Goal: Task Accomplishment & Management: Complete application form

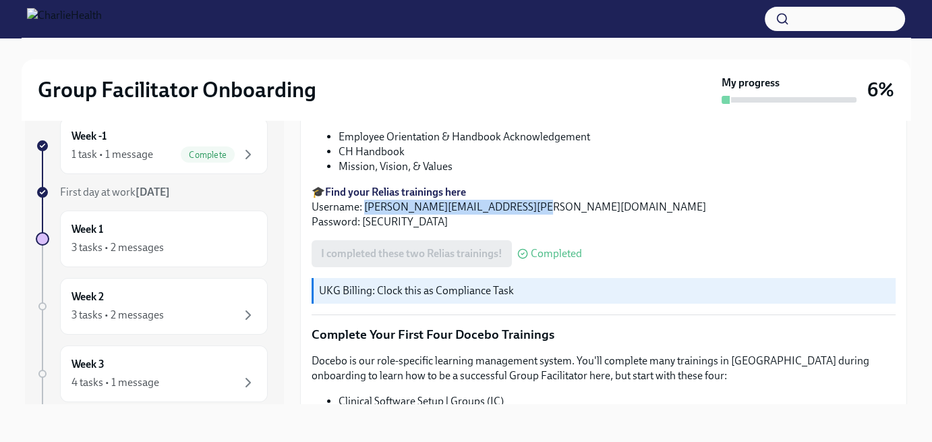
scroll to position [1739, 0]
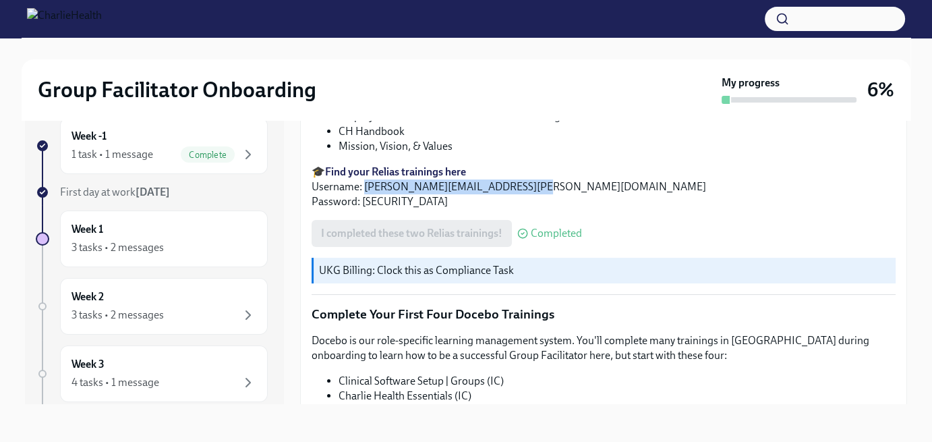
click at [611, 172] on p "🎓 Find your Relias trainings here Username: [PERSON_NAME][EMAIL_ADDRESS][PERSON…" at bounding box center [604, 187] width 584 height 45
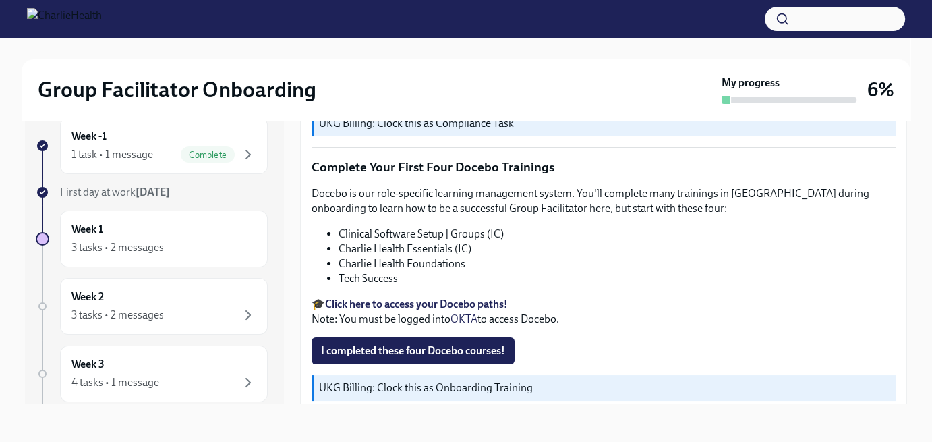
scroll to position [1941, 0]
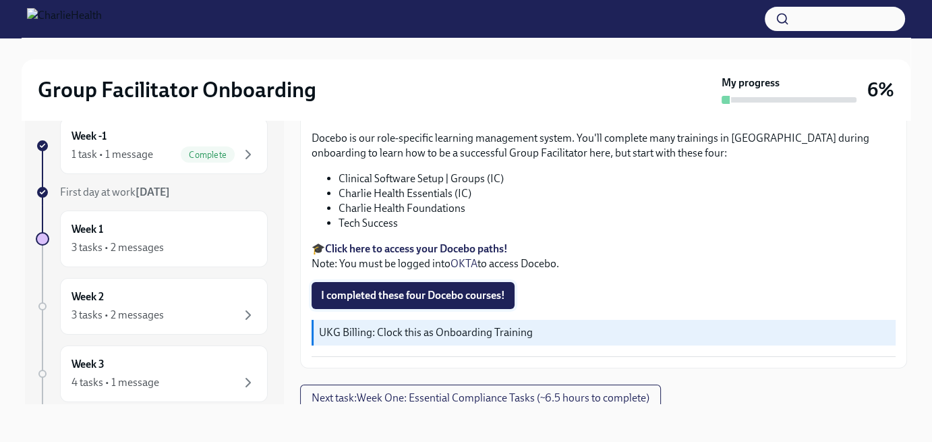
click at [471, 289] on span "I completed these four Docebo courses!" at bounding box center [413, 295] width 184 height 13
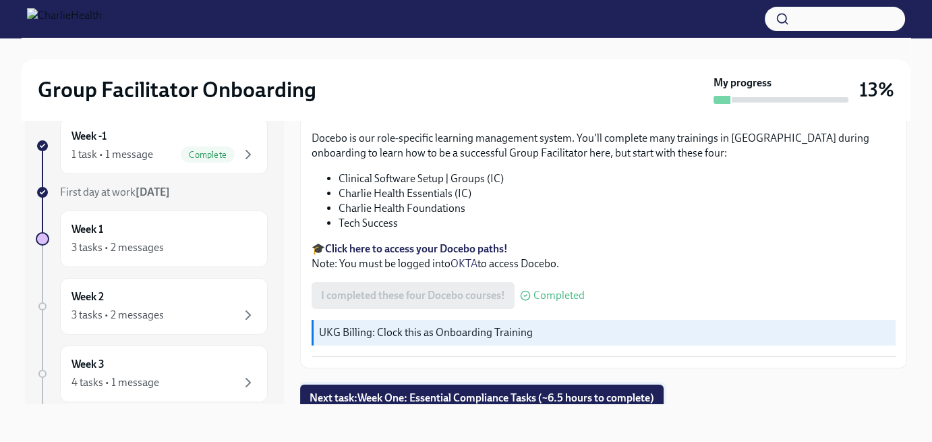
click at [579, 391] on span "Next task : Week One: Essential Compliance Tasks (~6.5 hours to complete)" at bounding box center [482, 397] width 345 height 13
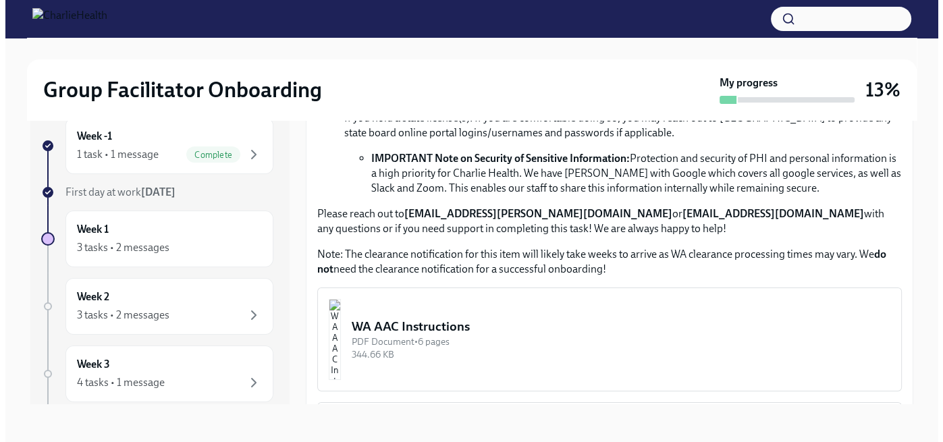
scroll to position [945, 0]
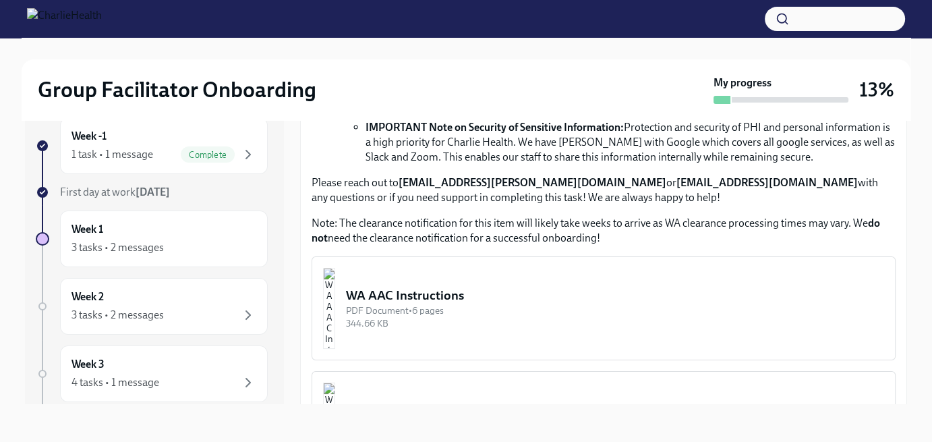
click at [470, 304] on div "PDF Document • 6 pages" at bounding box center [615, 310] width 538 height 13
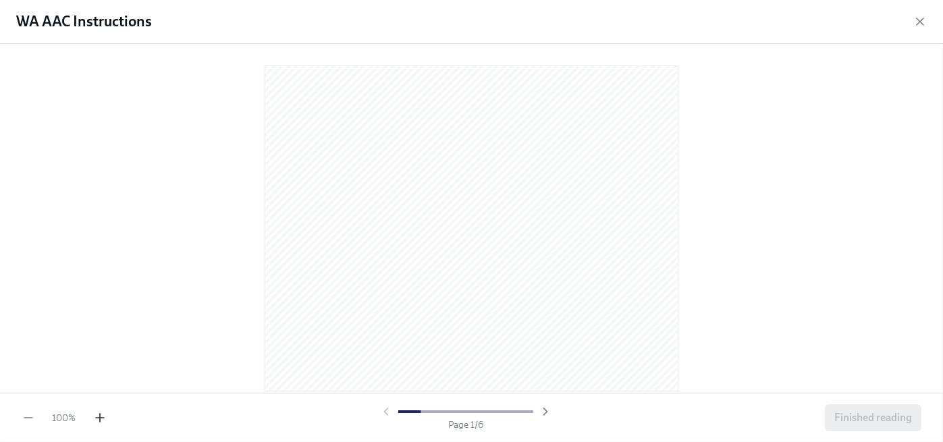
click at [97, 416] on icon "button" at bounding box center [99, 417] width 13 height 13
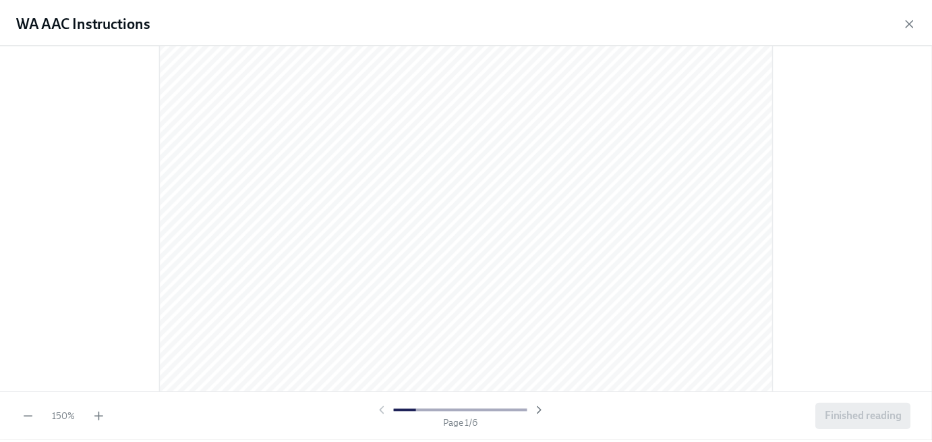
scroll to position [0, 0]
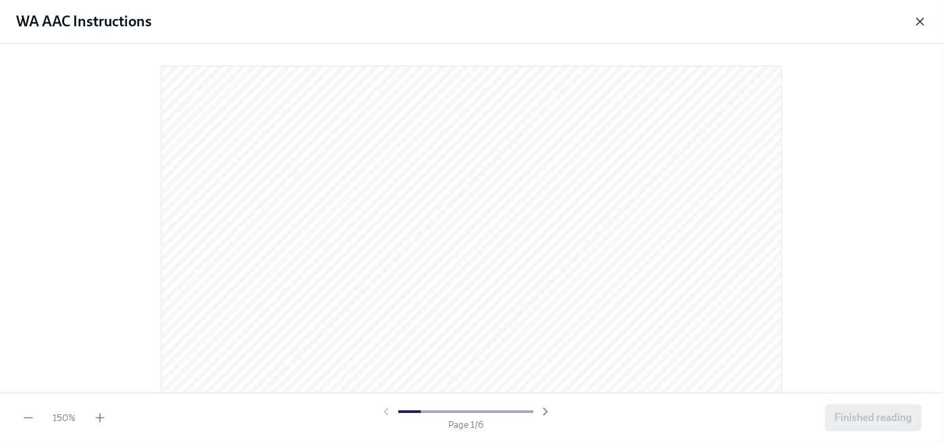
click at [919, 24] on icon "button" at bounding box center [919, 21] width 13 height 13
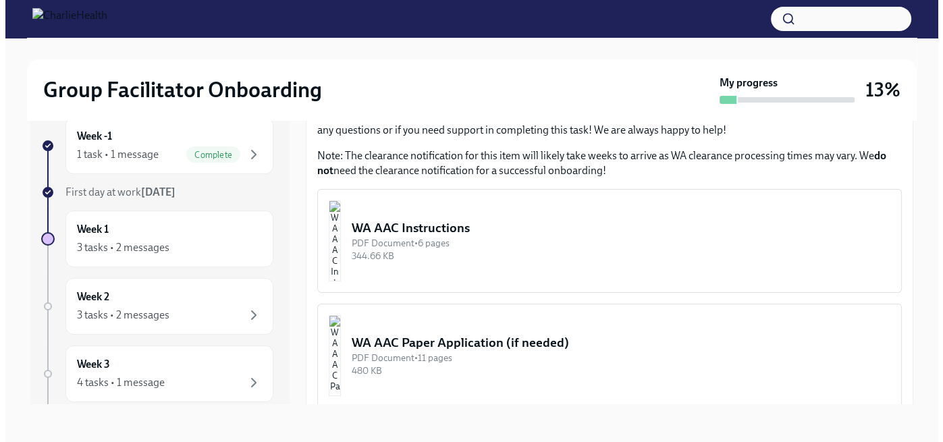
scroll to position [1080, 0]
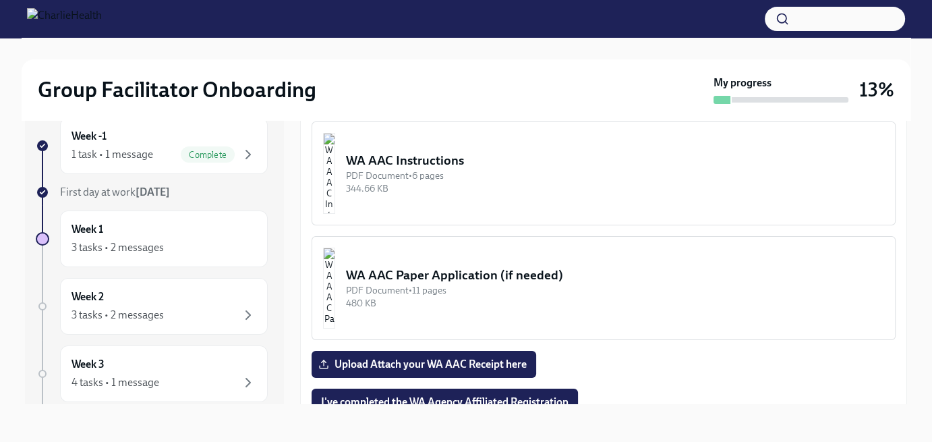
click at [568, 175] on div "PDF Document • 6 pages" at bounding box center [615, 175] width 538 height 13
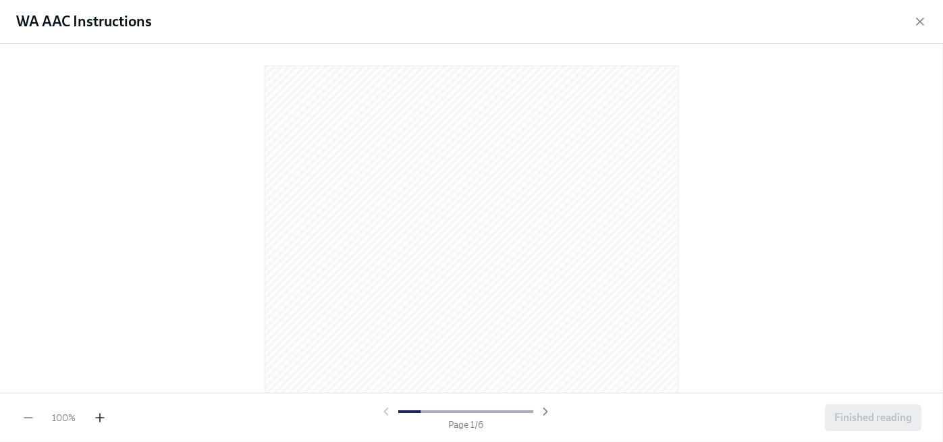
click at [104, 419] on icon "button" at bounding box center [99, 417] width 13 height 13
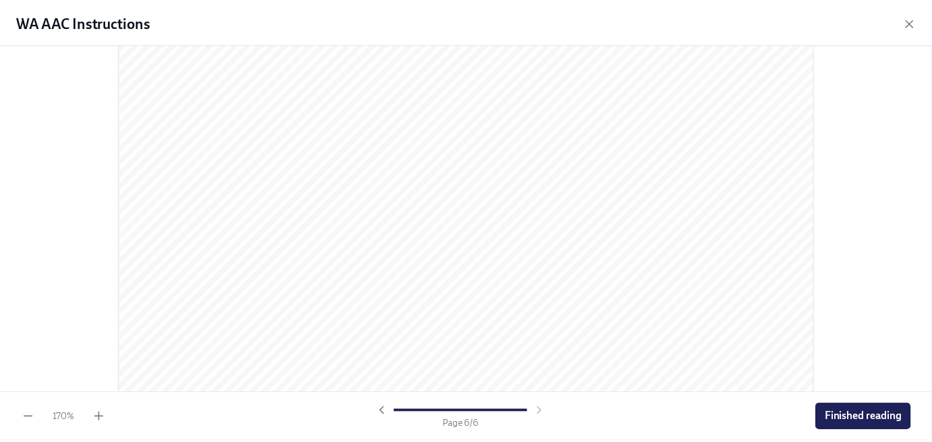
scroll to position [5190, 0]
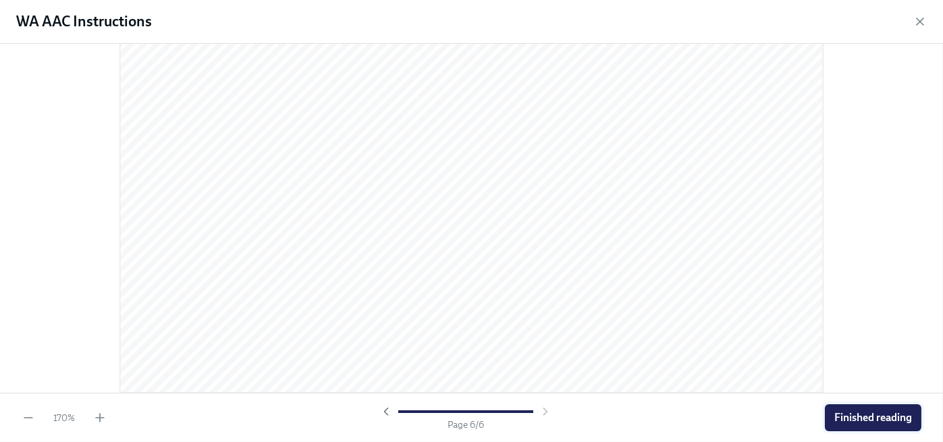
click at [889, 420] on span "Finished reading" at bounding box center [873, 417] width 78 height 13
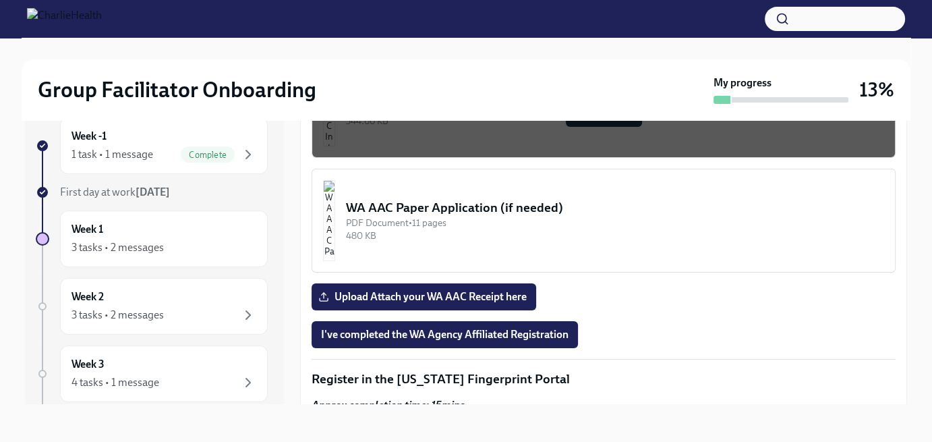
scroll to position [1215, 0]
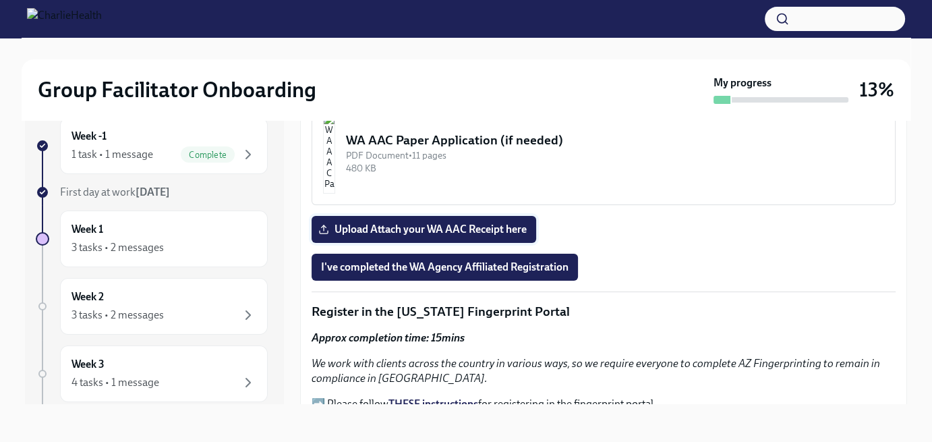
click at [499, 223] on span "Upload Attach your WA AAC Receipt here" at bounding box center [424, 229] width 206 height 13
click at [0, 0] on input "Upload Attach your WA AAC Receipt here" at bounding box center [0, 0] width 0 height 0
click at [565, 260] on span "I've completed the WA Agency Affiliated Registration" at bounding box center [445, 266] width 248 height 13
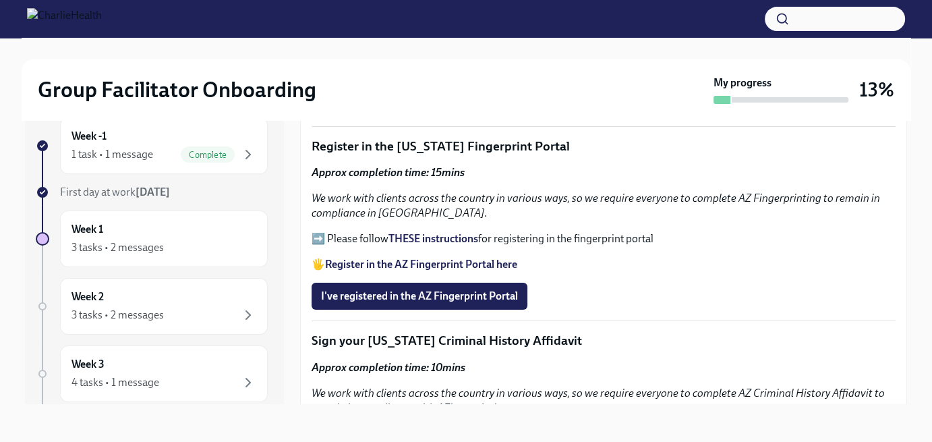
scroll to position [1349, 0]
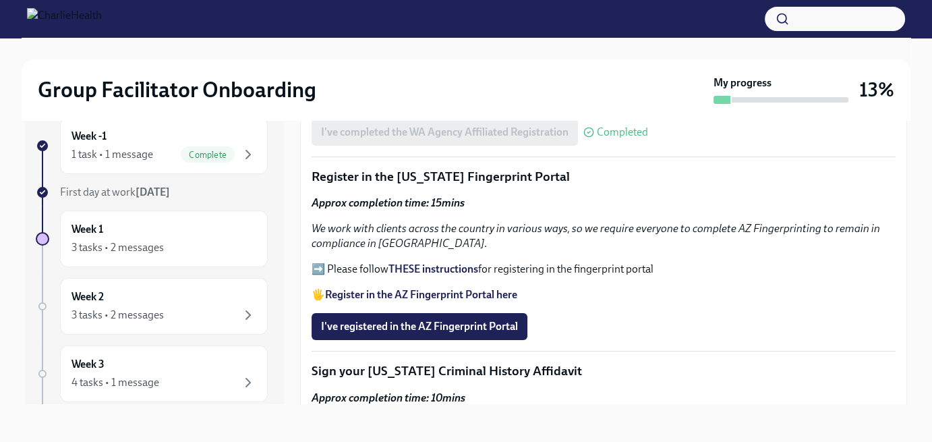
click at [439, 262] on strong "THESE instructions" at bounding box center [434, 268] width 90 height 13
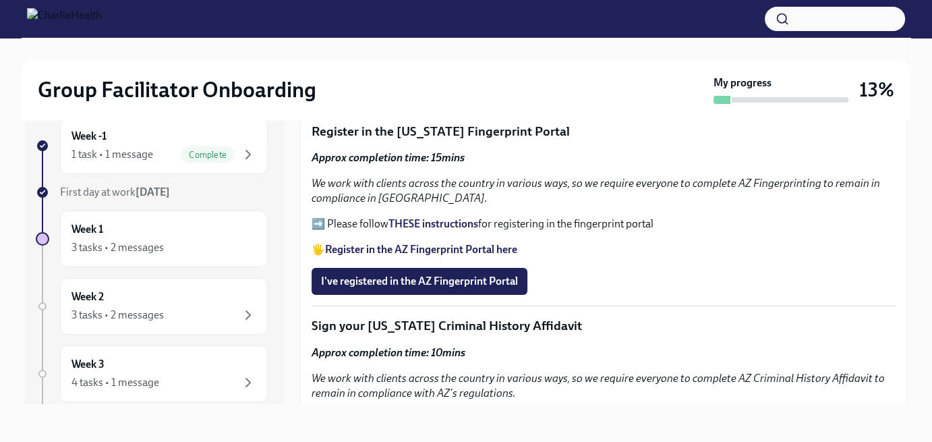
scroll to position [1417, 0]
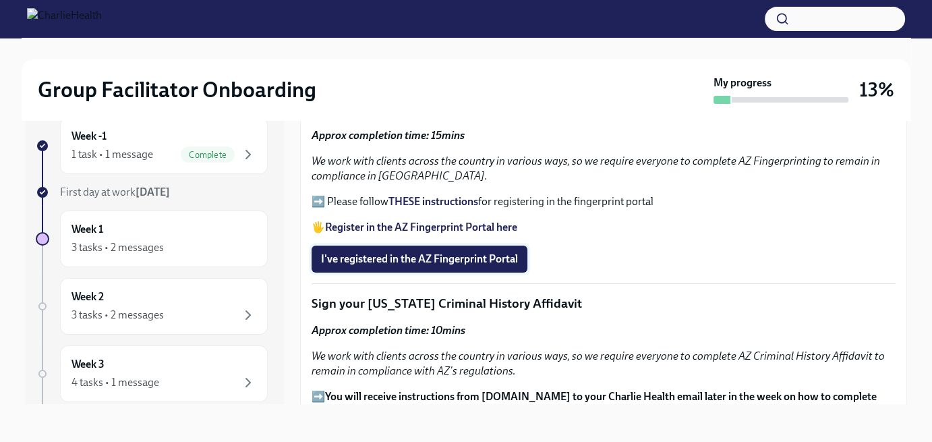
click at [484, 252] on span "I've registered in the AZ Fingerprint Portal" at bounding box center [419, 258] width 197 height 13
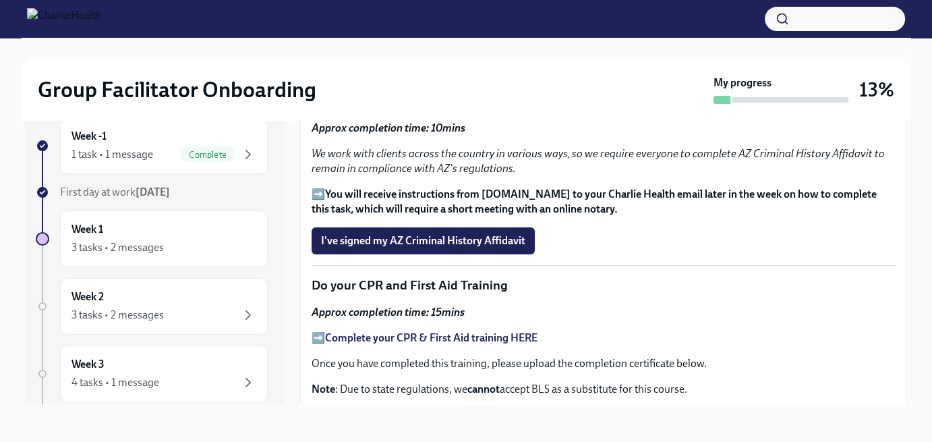
scroll to position [1552, 0]
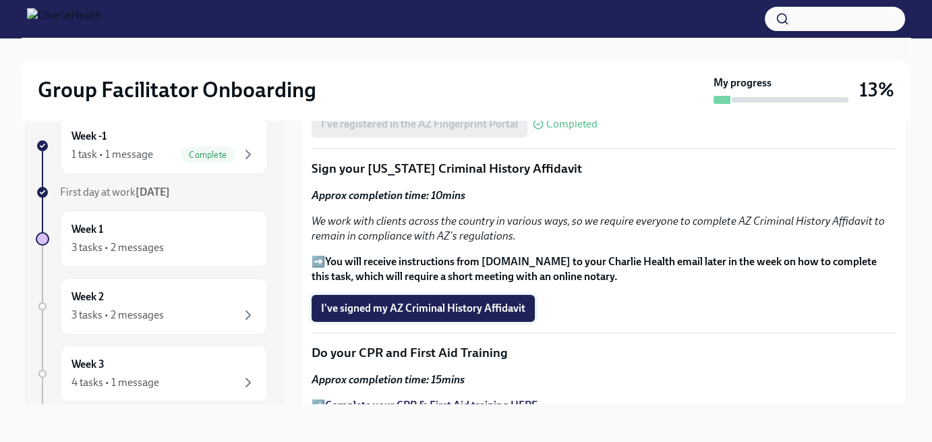
click at [493, 302] on span "I've signed my AZ Criminal History Affidavit" at bounding box center [423, 308] width 204 height 13
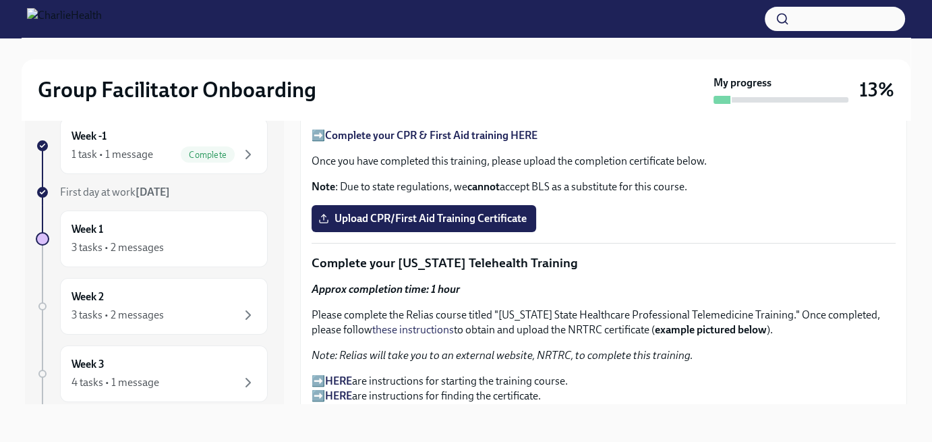
scroll to position [1754, 0]
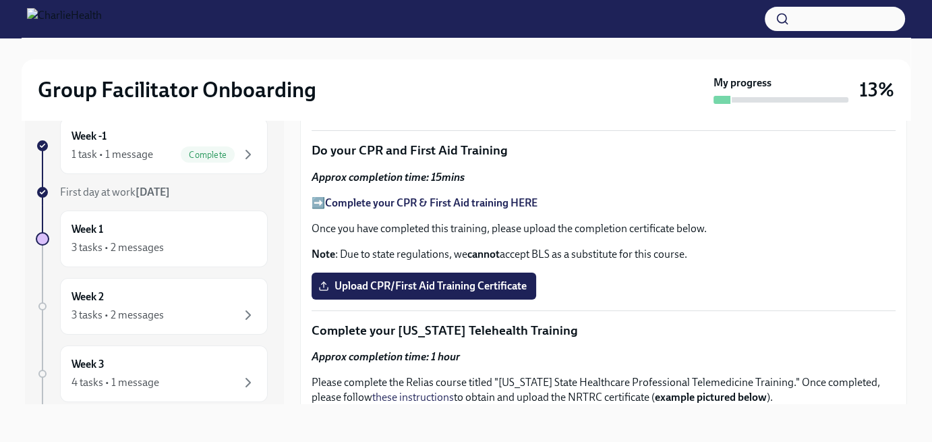
click at [518, 196] on strong "Complete your CPR & First Aid training HERE" at bounding box center [431, 202] width 213 height 13
click at [403, 279] on span "Upload CPR/First Aid Training Certificate" at bounding box center [424, 285] width 206 height 13
click at [0, 0] on input "Upload CPR/First Aid Training Certificate" at bounding box center [0, 0] width 0 height 0
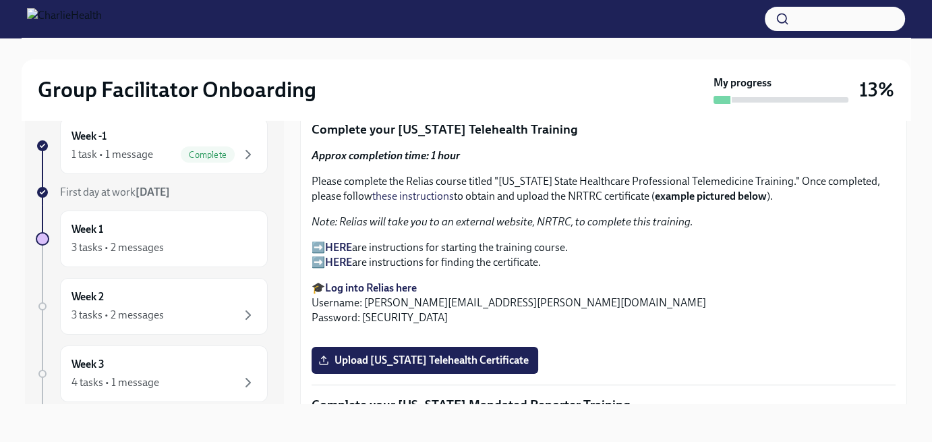
scroll to position [1888, 0]
